Goal: Check status: Check status

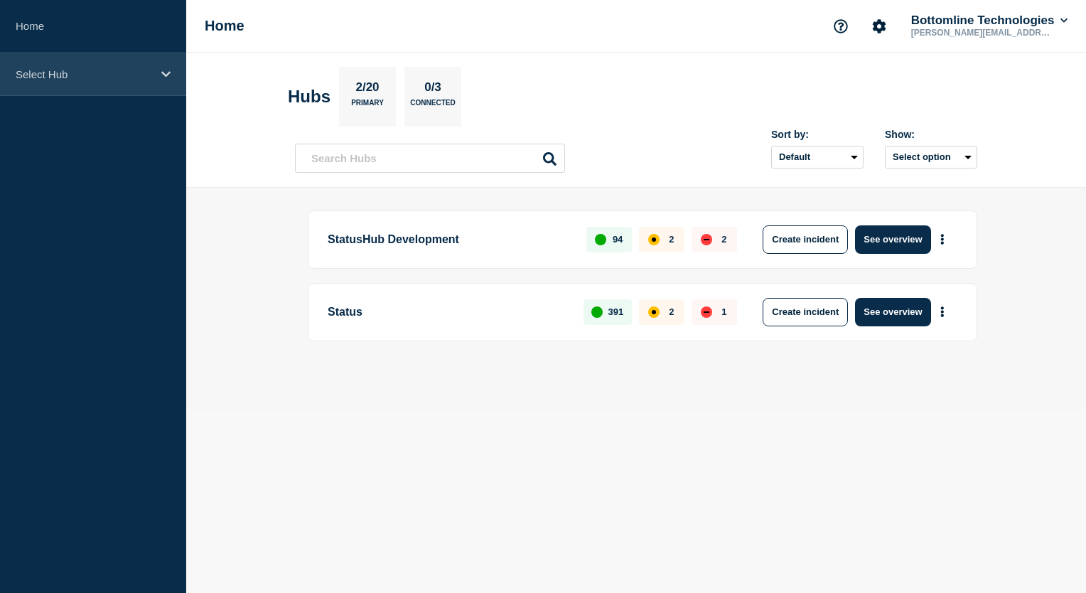
click at [171, 81] on div "Select Hub" at bounding box center [93, 74] width 186 height 43
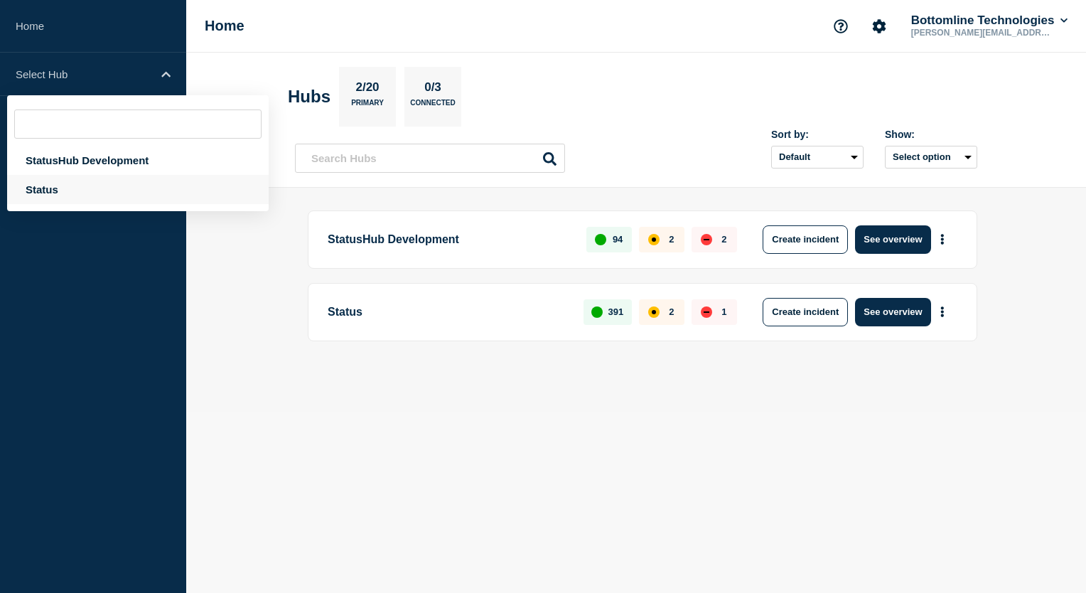
click at [59, 185] on div "Status" at bounding box center [138, 189] width 262 height 29
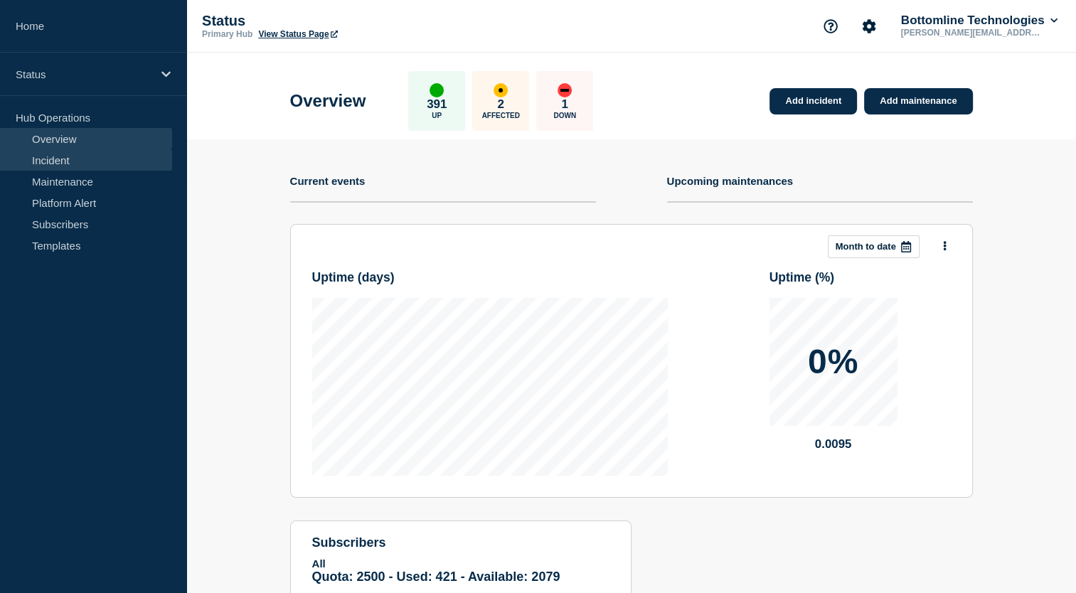
click at [67, 163] on link "Incident" at bounding box center [86, 159] width 172 height 21
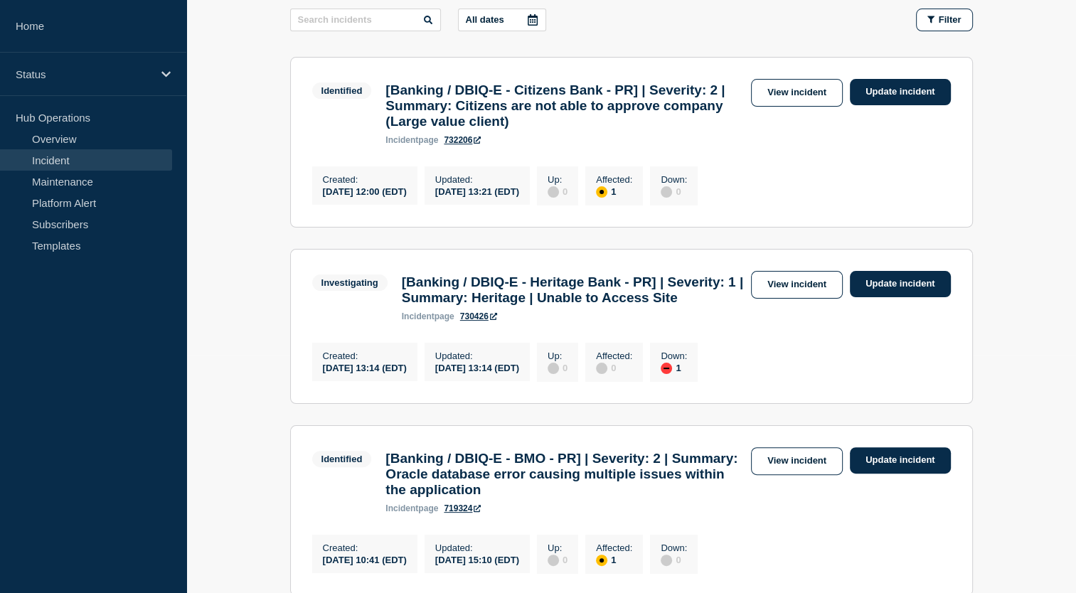
scroll to position [235, 0]
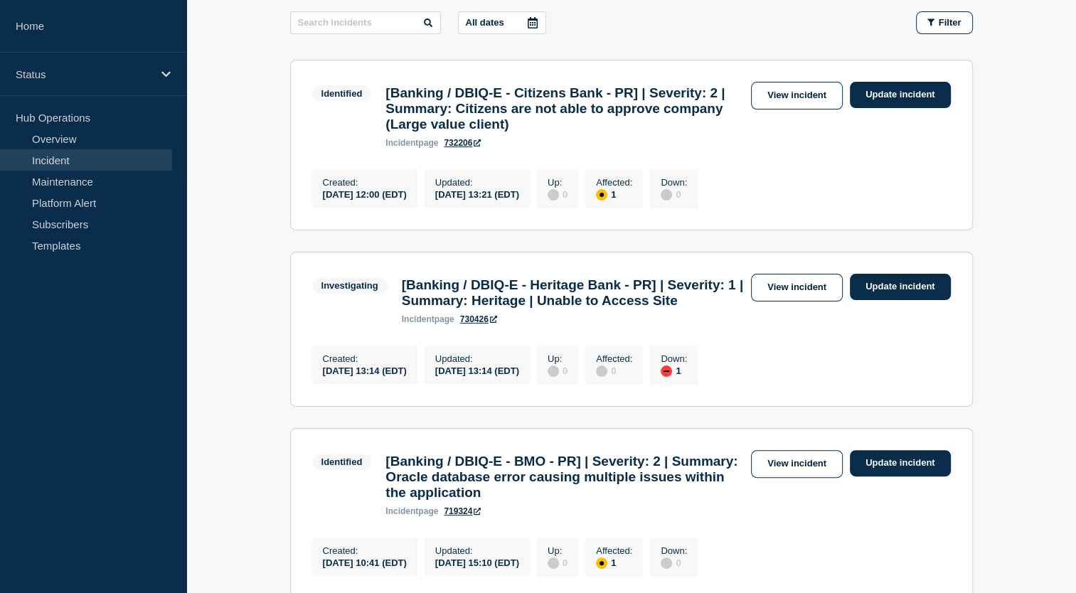
click at [242, 410] on main "All dates Filter Identified 1 Affected [Banking / DBIQ-E - Citizens Bank - PR] …" at bounding box center [630, 303] width 889 height 634
click at [800, 102] on link "View incident" at bounding box center [797, 96] width 92 height 28
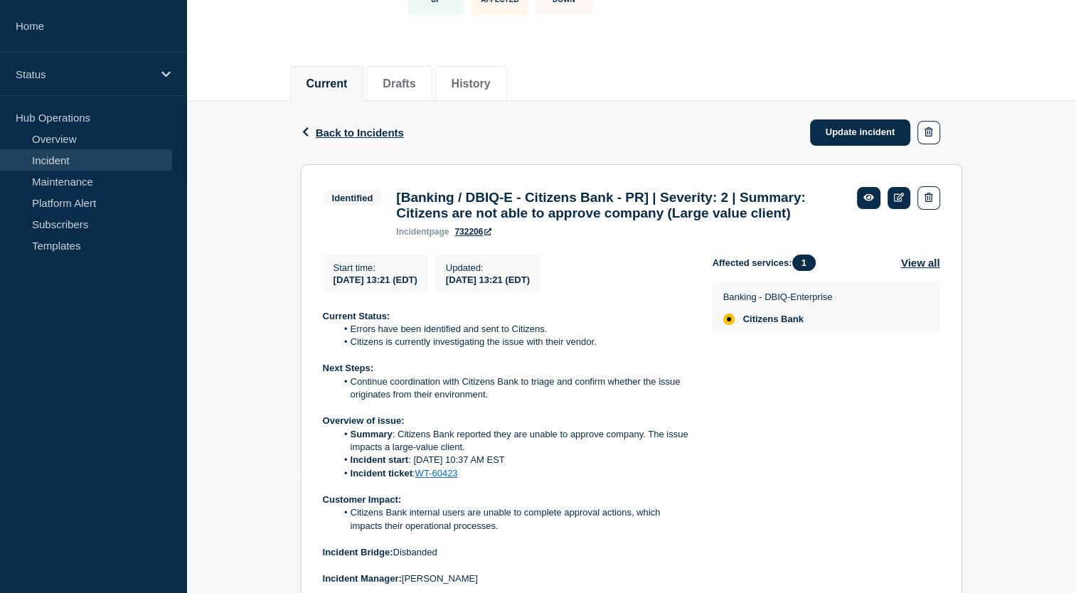
scroll to position [116, 0]
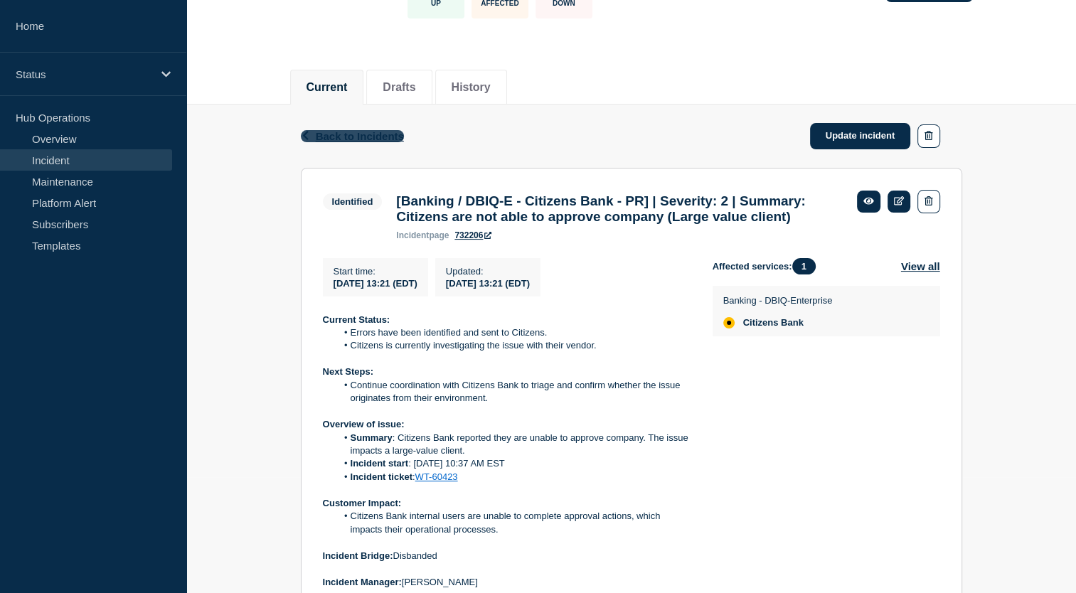
click at [321, 136] on span "Back to Incidents" at bounding box center [360, 136] width 88 height 12
